Goal: Task Accomplishment & Management: Manage account settings

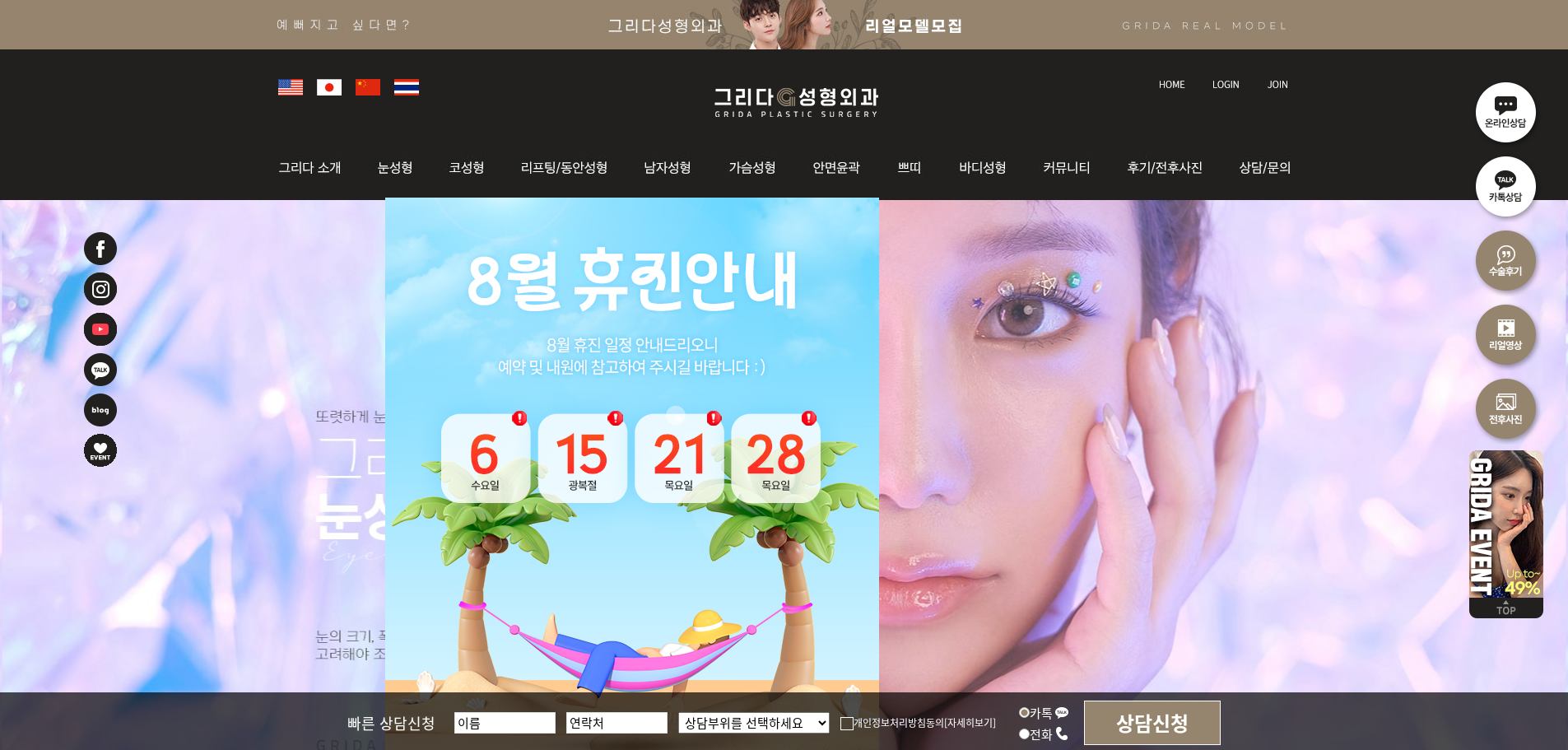
click at [1227, 78] on link at bounding box center [1227, 69] width 46 height 23
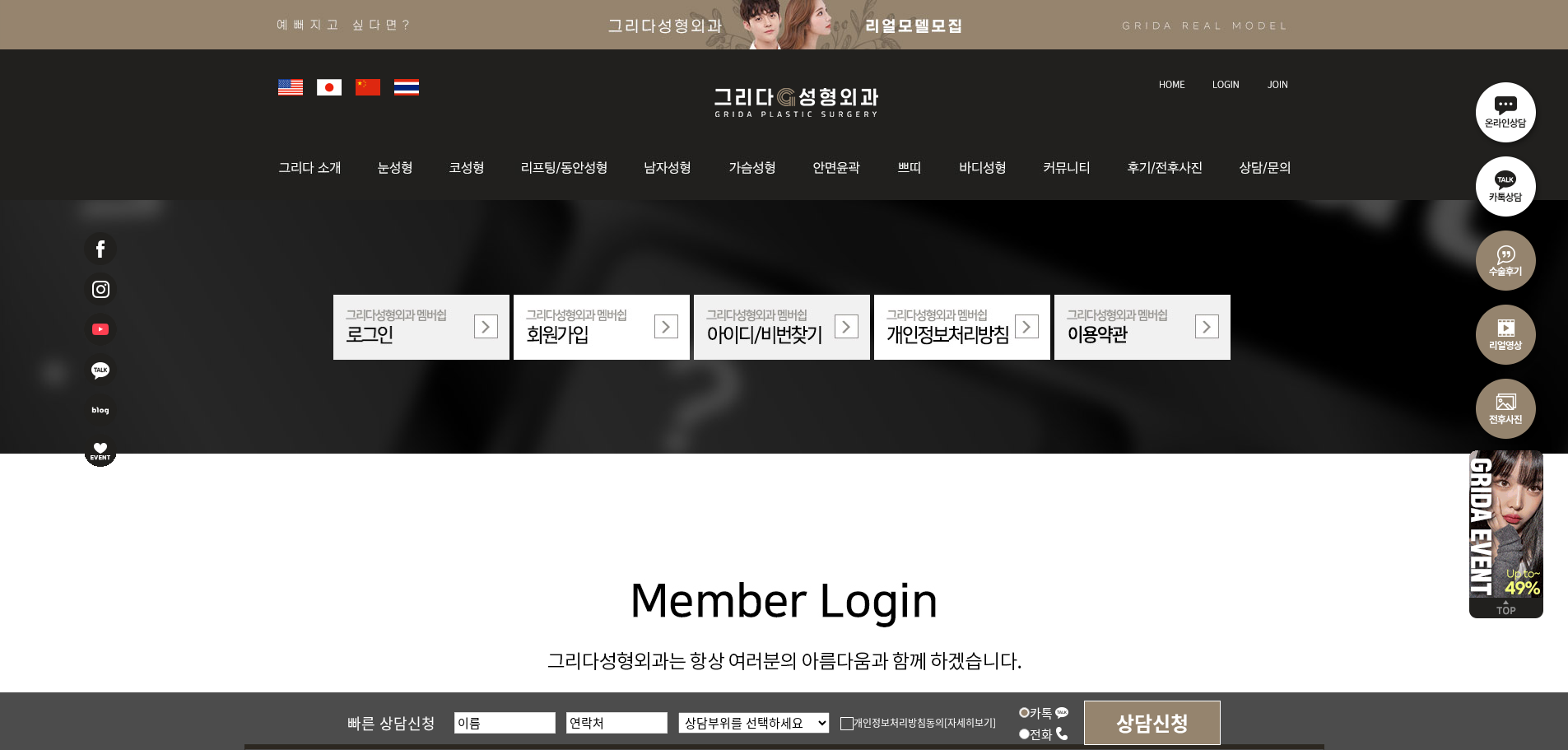
scroll to position [412, 0]
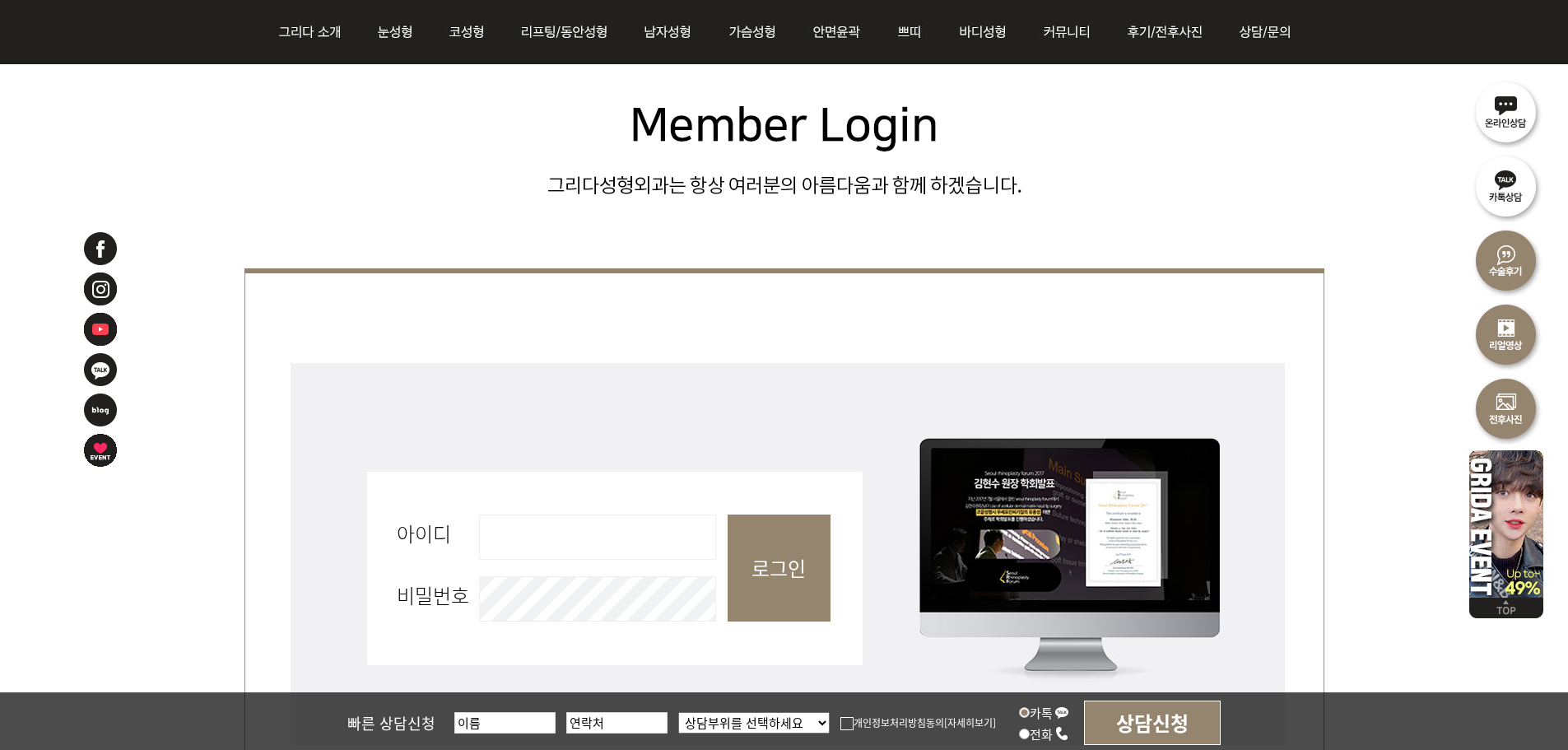
click at [612, 533] on input "아이디 필수" at bounding box center [598, 537] width 237 height 45
type input "admin"
click at [772, 567] on input "로그인" at bounding box center [779, 568] width 103 height 107
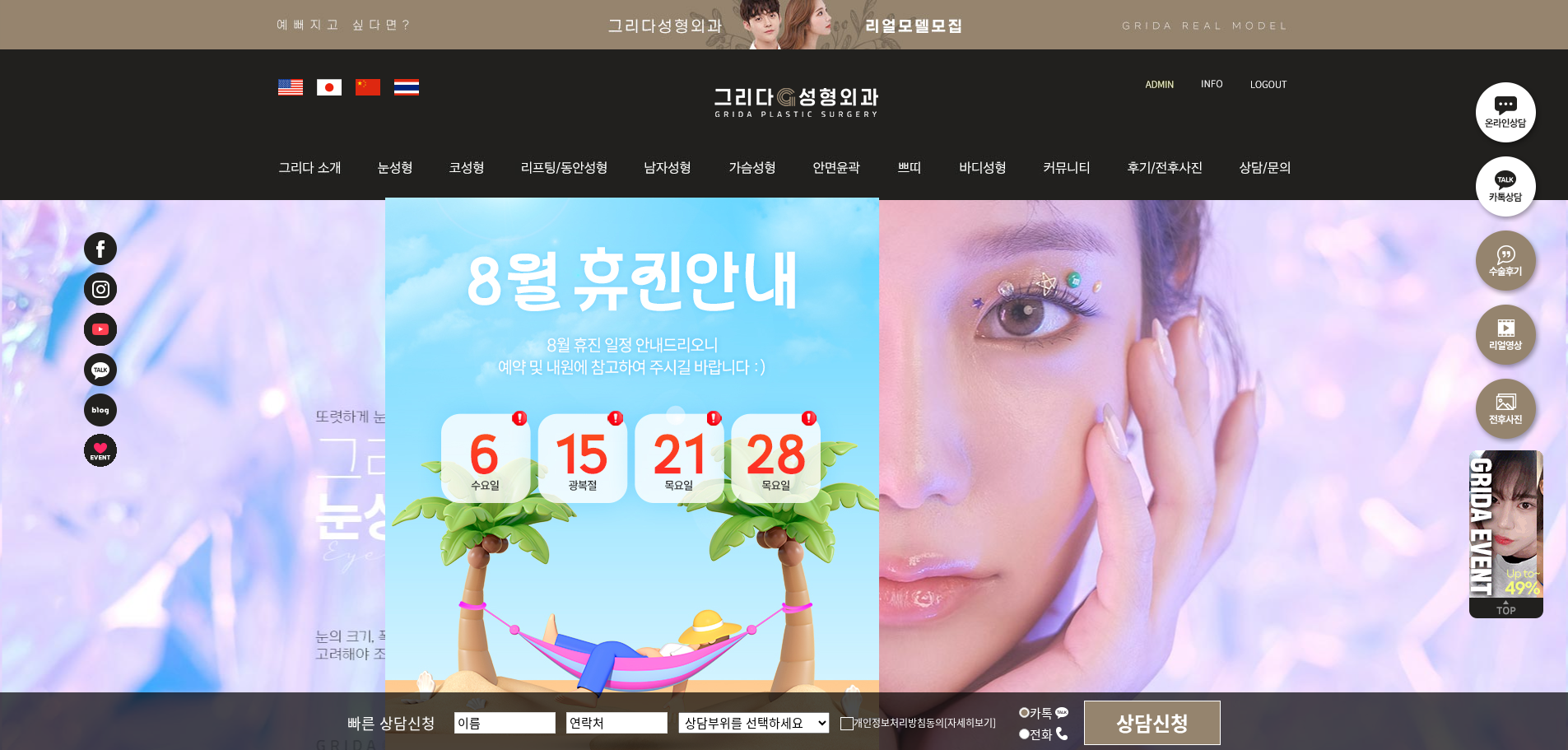
click at [1182, 83] on li at bounding box center [1161, 75] width 47 height 35
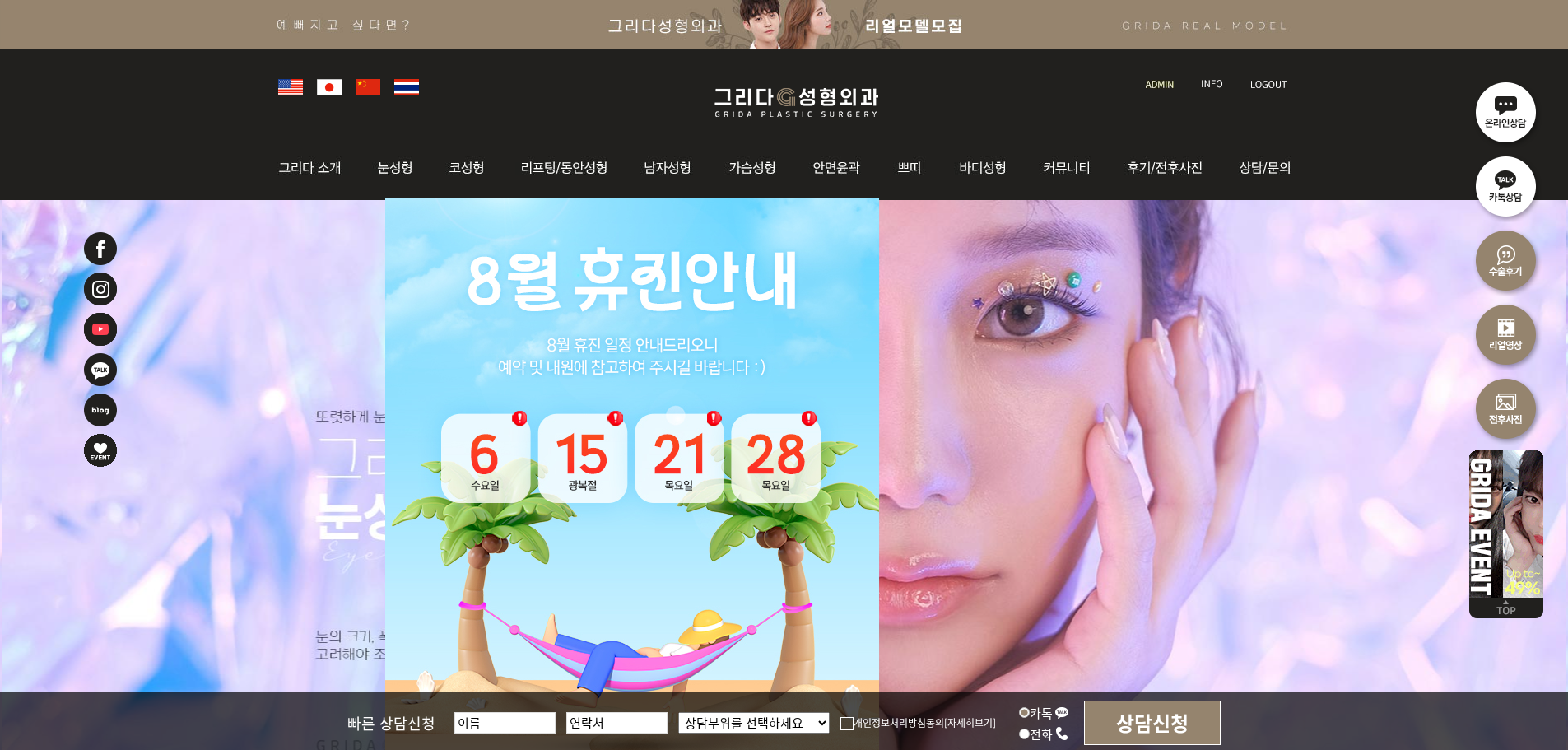
click at [1172, 82] on img at bounding box center [1160, 85] width 28 height 9
